Goal: Information Seeking & Learning: Learn about a topic

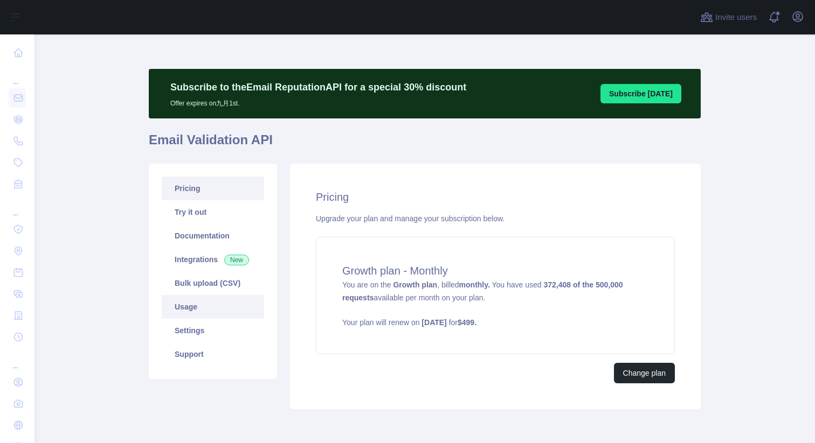
click at [198, 311] on link "Usage" at bounding box center [213, 307] width 102 height 24
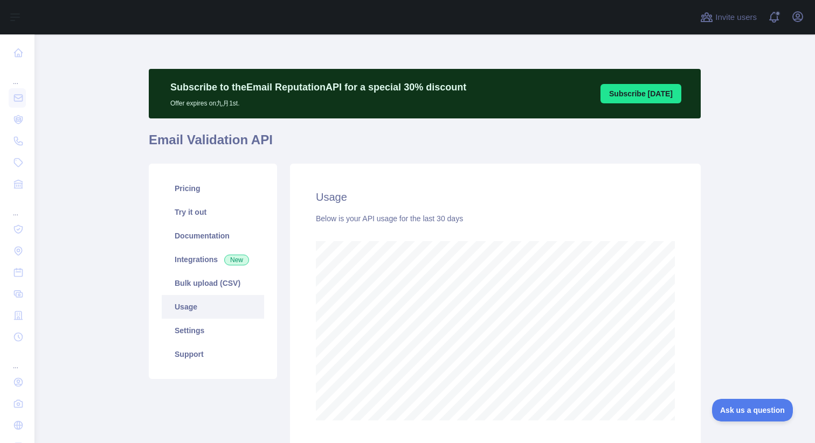
scroll to position [409, 772]
click at [199, 308] on link "Usage" at bounding box center [213, 307] width 102 height 24
click at [197, 190] on link "Pricing" at bounding box center [213, 189] width 102 height 24
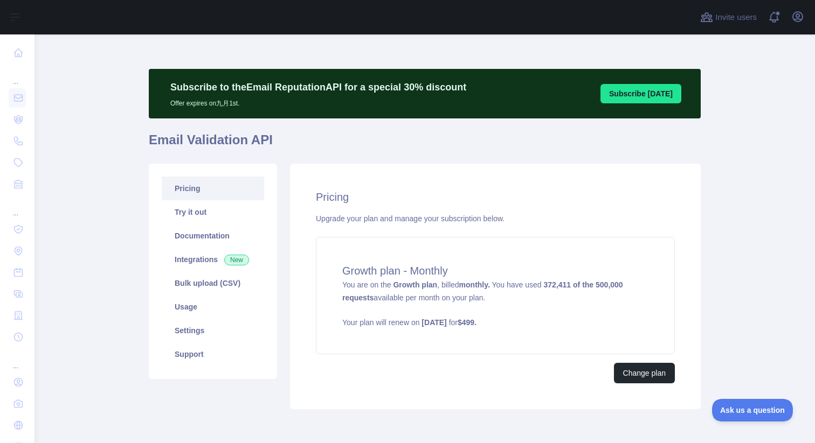
click at [123, 241] on main "Subscribe to the Email Reputation API for a special 30 % discount Offer expires…" at bounding box center [424, 238] width 780 height 409
click at [111, 213] on main "Subscribe to the Email Reputation API for a special 30 % discount Offer expires…" at bounding box center [424, 238] width 780 height 409
click at [102, 184] on main "Subscribe to the Email Reputation API for a special 30 % discount Offer expires…" at bounding box center [424, 238] width 780 height 409
click at [98, 179] on main "Subscribe to the Email Reputation API for a special 30 % discount Offer expires…" at bounding box center [424, 238] width 780 height 409
click at [190, 305] on link "Usage" at bounding box center [213, 307] width 102 height 24
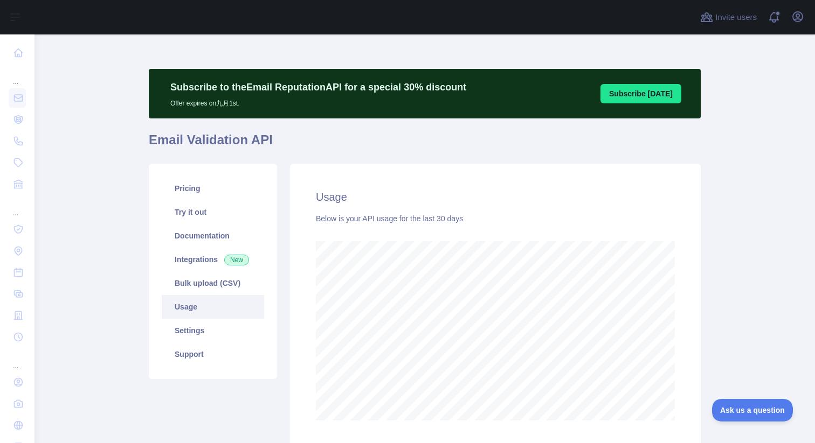
scroll to position [409, 772]
click at [210, 199] on link "Pricing" at bounding box center [213, 189] width 102 height 24
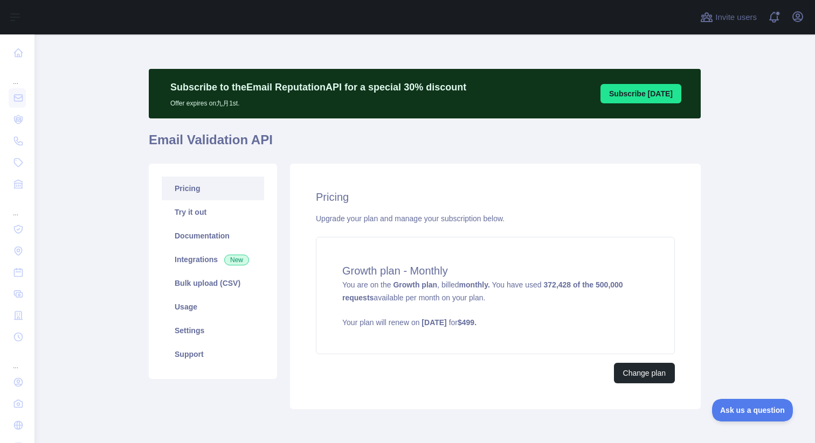
click at [767, 240] on main "Subscribe to the Email Reputation API for a special 30 % discount Offer expires…" at bounding box center [424, 238] width 780 height 409
click at [739, 243] on main "Subscribe to the Email Reputation API for a special 30 % discount Offer expires…" at bounding box center [424, 238] width 780 height 409
click at [724, 205] on main "Subscribe to the Email Reputation API for a special 30 % discount Offer expires…" at bounding box center [424, 238] width 780 height 409
click at [756, 105] on main "Subscribe to the Email Reputation API for a special 30 % discount Offer expires…" at bounding box center [424, 238] width 780 height 409
click at [745, 111] on main "Subscribe to the Email Reputation API for a special 30 % discount Offer expires…" at bounding box center [424, 238] width 780 height 409
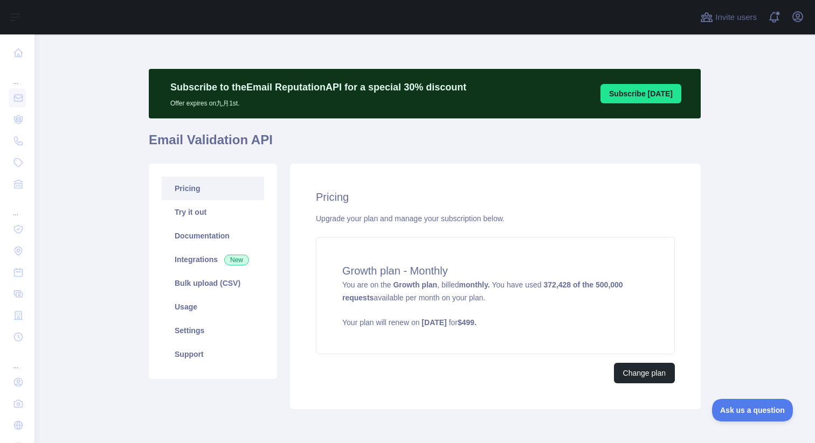
click at [735, 177] on main "Subscribe to the Email Reputation API for a special 30 % discount Offer expires…" at bounding box center [424, 238] width 780 height 409
click at [177, 304] on link "Usage" at bounding box center [213, 307] width 102 height 24
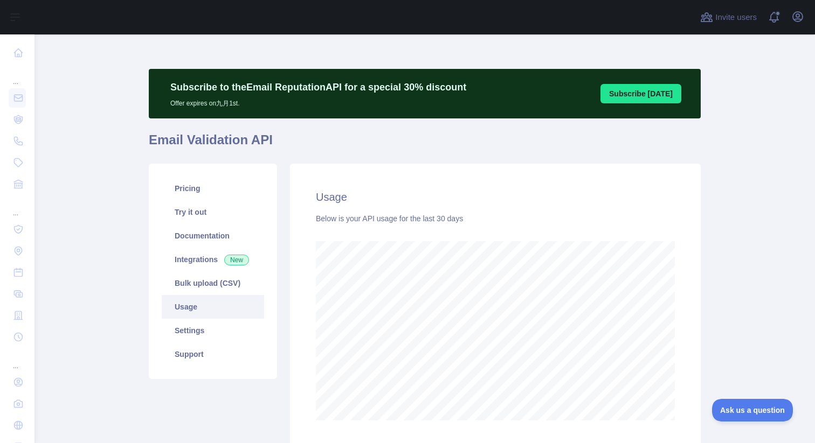
scroll to position [409, 772]
click at [773, 151] on main "Subscribe to the Email Reputation API for a special 30 % discount Offer expires…" at bounding box center [424, 238] width 780 height 409
click at [742, 121] on main "Subscribe to the Email Reputation API for a special 30 % discount Offer expires…" at bounding box center [424, 238] width 780 height 409
click at [185, 199] on link "Pricing" at bounding box center [213, 189] width 102 height 24
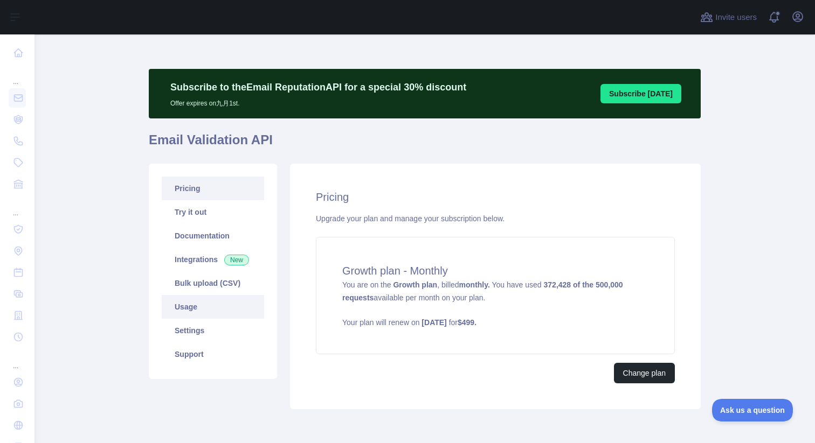
click at [206, 312] on link "Usage" at bounding box center [213, 307] width 102 height 24
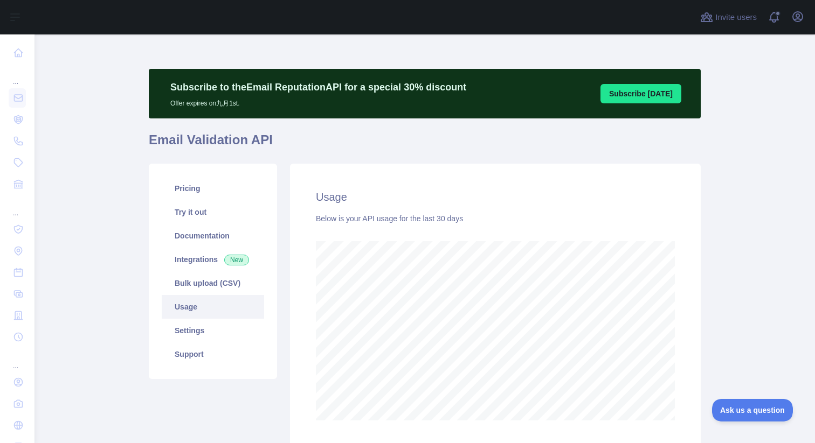
scroll to position [409, 772]
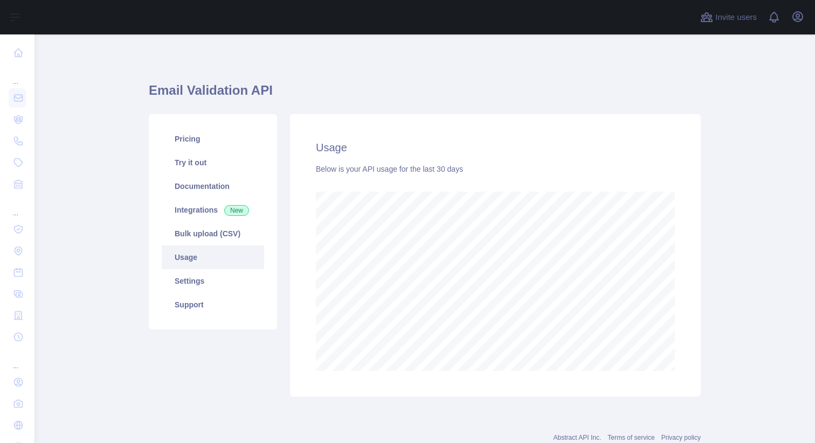
scroll to position [409, 772]
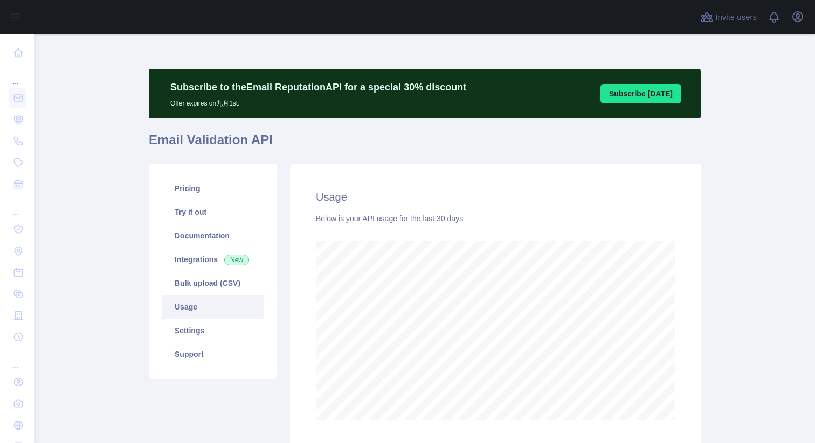
click at [753, 223] on main "Subscribe to the Email Reputation API for a special 30 % discount Offer expires…" at bounding box center [424, 238] width 780 height 409
click at [766, 260] on main "Subscribe to the Email Reputation API for a special 30 % discount Offer expires…" at bounding box center [424, 238] width 780 height 409
click at [210, 198] on link "Pricing" at bounding box center [213, 189] width 102 height 24
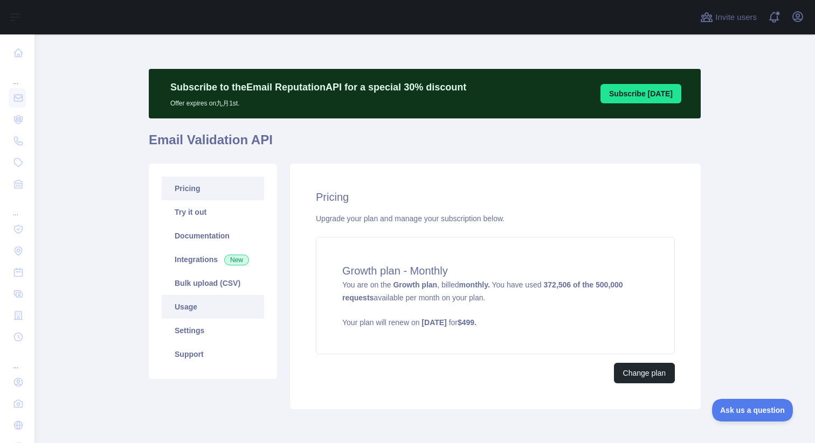
click at [197, 306] on link "Usage" at bounding box center [213, 307] width 102 height 24
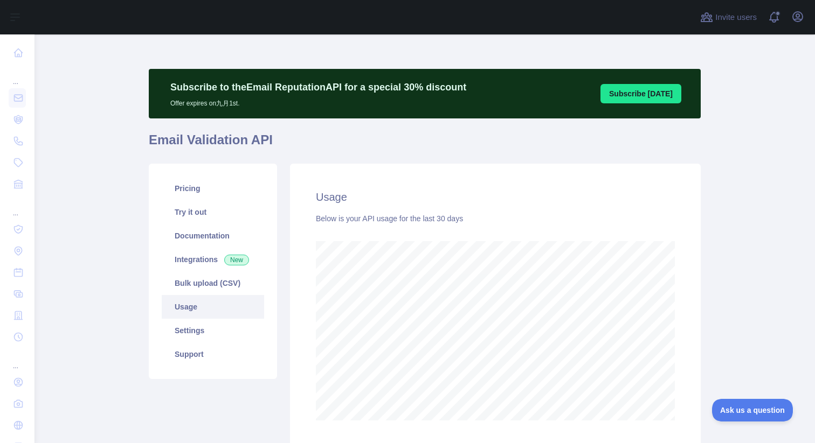
scroll to position [409, 772]
click at [87, 234] on main "Subscribe to the Email Reputation API for a special 30 % discount Offer expires…" at bounding box center [424, 238] width 780 height 409
